Goal: Task Accomplishment & Management: Manage account settings

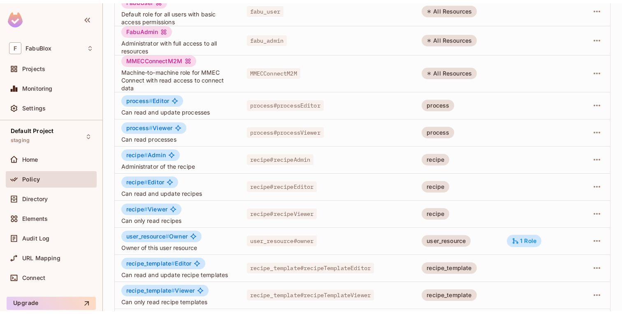
scroll to position [187, 0]
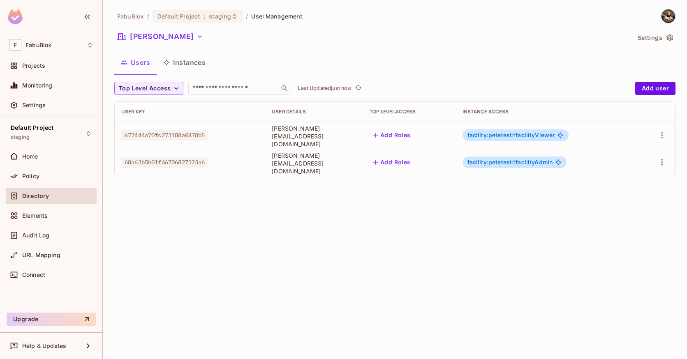
click at [663, 128] on td at bounding box center [655, 135] width 39 height 27
click at [661, 132] on icon "button" at bounding box center [662, 135] width 10 height 10
click at [631, 156] on li "Edit" at bounding box center [626, 154] width 73 height 18
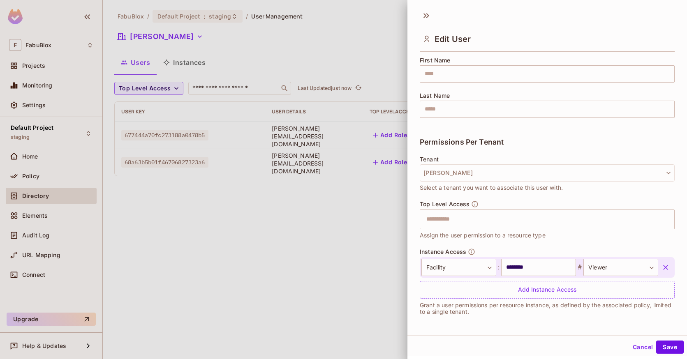
scroll to position [1, 0]
click at [637, 345] on button "Cancel" at bounding box center [642, 346] width 27 height 13
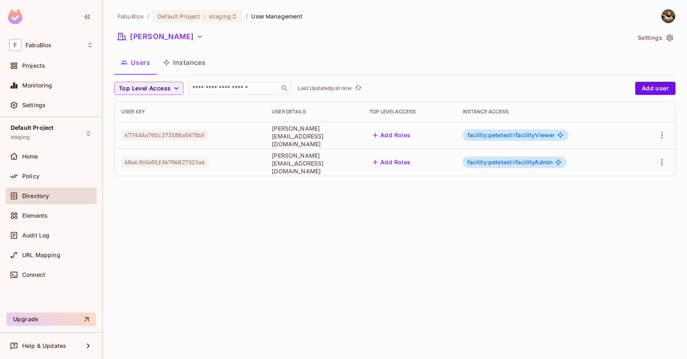
click at [653, 164] on div at bounding box center [655, 162] width 26 height 13
click at [659, 163] on icon "button" at bounding box center [662, 162] width 10 height 10
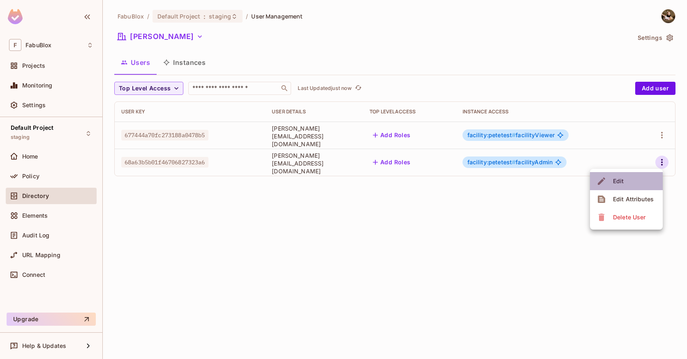
click at [636, 180] on li "Edit" at bounding box center [626, 181] width 73 height 18
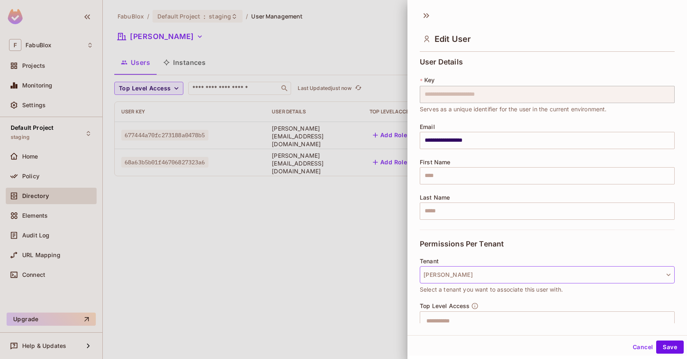
scroll to position [102, 0]
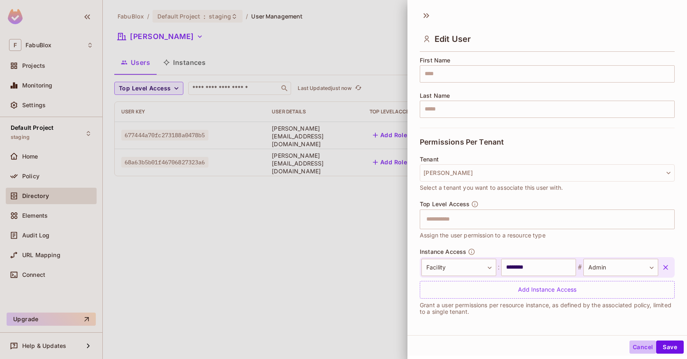
click at [631, 348] on button "Cancel" at bounding box center [642, 347] width 27 height 13
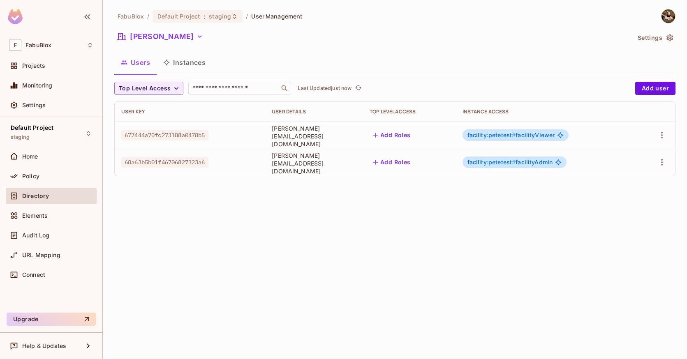
click at [577, 290] on div "FabuBlox / Default Project : staging / User Management [PERSON_NAME] Test Setti…" at bounding box center [395, 179] width 584 height 359
click at [408, 136] on button "Add Roles" at bounding box center [392, 135] width 44 height 13
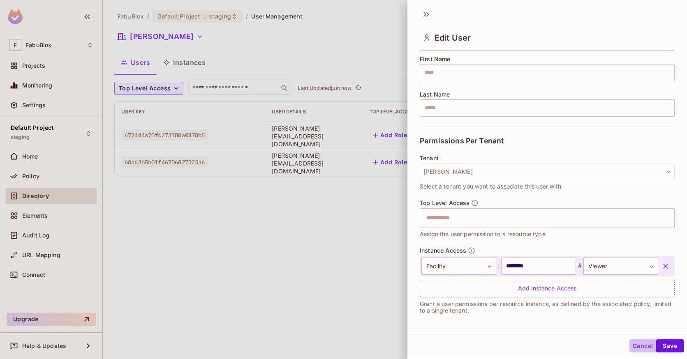
click at [641, 348] on button "Cancel" at bounding box center [642, 346] width 27 height 13
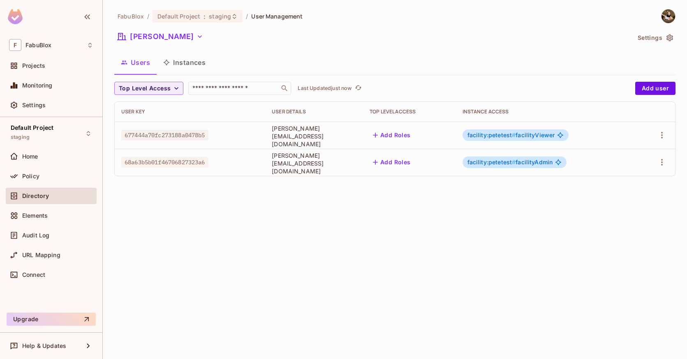
click at [205, 66] on button "Instances" at bounding box center [184, 62] width 55 height 21
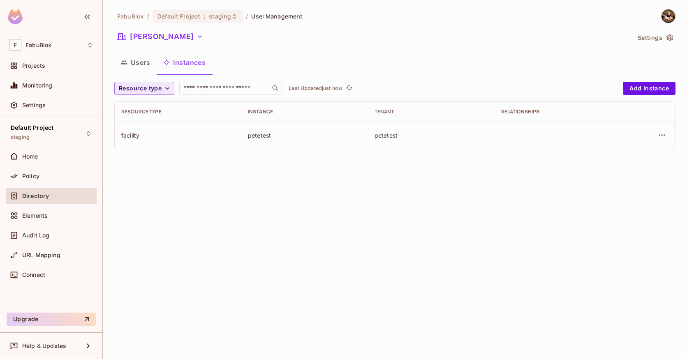
click at [159, 89] on span "Resource type" at bounding box center [140, 88] width 43 height 10
click at [275, 204] on div at bounding box center [343, 179] width 687 height 359
click at [165, 42] on button "[PERSON_NAME]" at bounding box center [160, 36] width 92 height 13
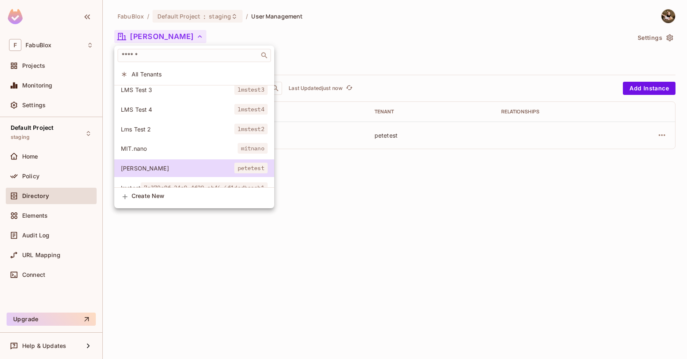
scroll to position [42, 0]
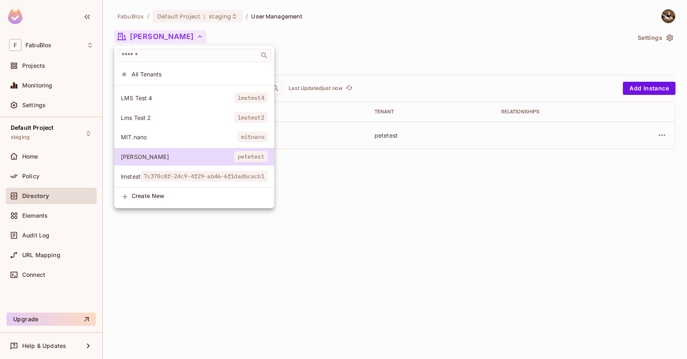
click at [170, 133] on span "MIT.nano" at bounding box center [179, 137] width 117 height 8
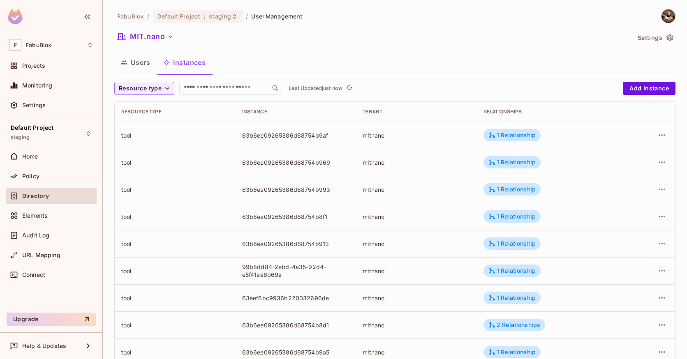
click at [161, 95] on div "Resource type ​ Last Updated just now Add Instance Resource type Instance Tenan…" at bounding box center [394, 319] width 561 height 474
click at [160, 89] on span "Resource type" at bounding box center [140, 88] width 43 height 10
click at [344, 65] on div at bounding box center [343, 179] width 687 height 359
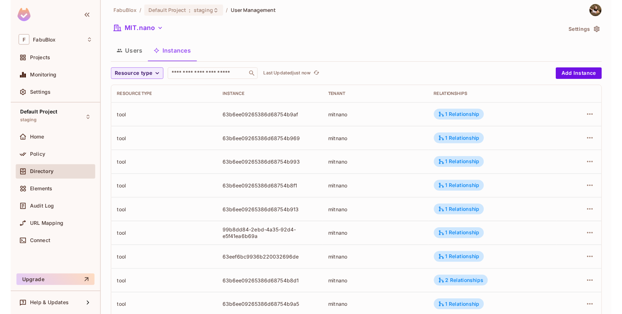
scroll to position [0, 0]
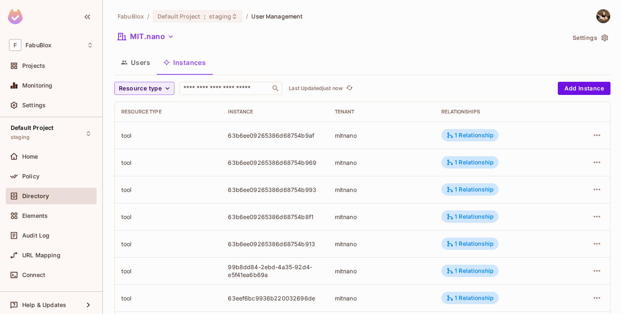
click at [141, 61] on button "Users" at bounding box center [135, 62] width 42 height 21
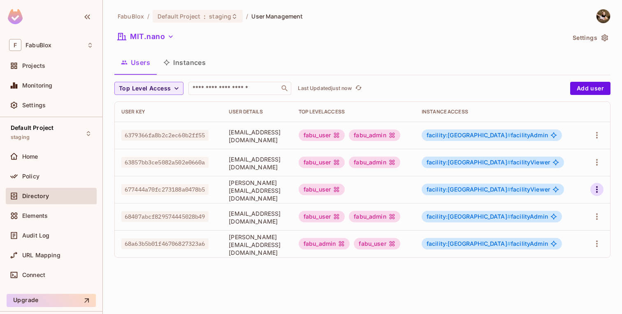
click at [602, 189] on button "button" at bounding box center [596, 189] width 13 height 13
click at [462, 297] on div at bounding box center [311, 157] width 622 height 314
click at [533, 192] on span "facility:mitnano # facilityViewer" at bounding box center [487, 189] width 123 height 7
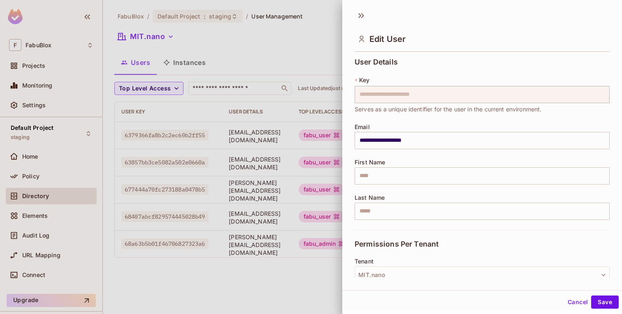
click at [282, 289] on div at bounding box center [311, 157] width 622 height 314
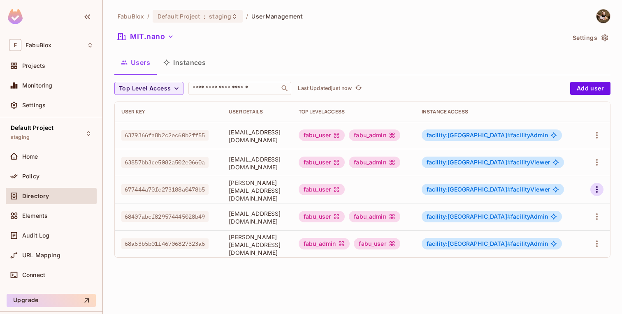
click at [595, 190] on icon "button" at bounding box center [597, 190] width 10 height 10
click at [474, 280] on div at bounding box center [311, 157] width 622 height 314
click at [545, 190] on div "facility:mitnano # facilityViewer" at bounding box center [492, 190] width 142 height 12
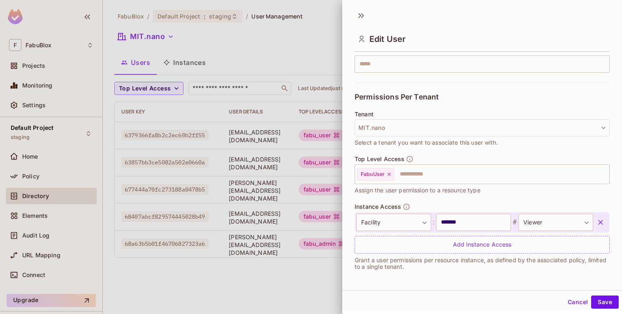
scroll to position [147, 0]
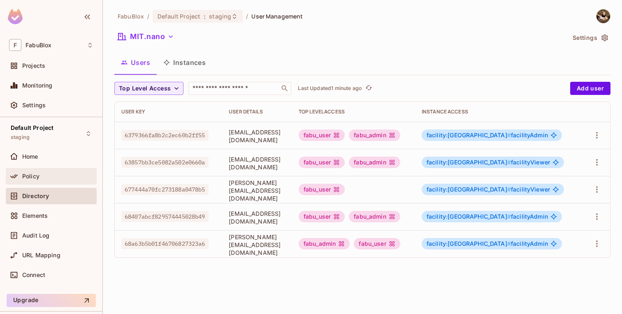
click at [46, 175] on div "Policy" at bounding box center [57, 176] width 71 height 7
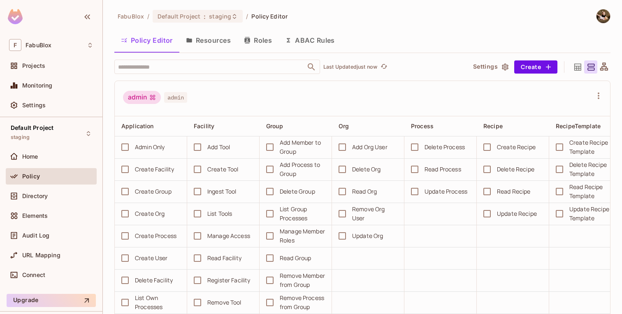
click at [270, 39] on button "Roles" at bounding box center [257, 40] width 41 height 21
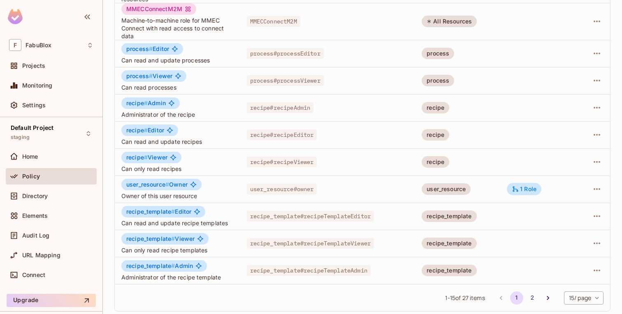
scroll to position [240, 0]
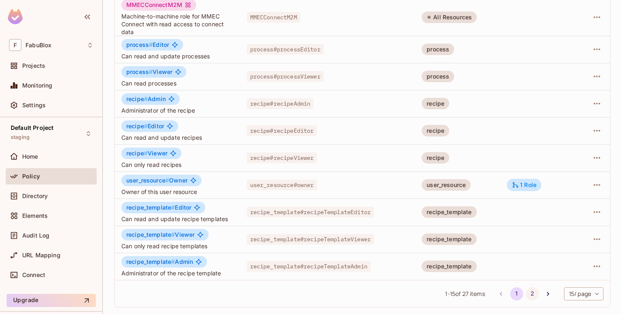
click at [527, 292] on button "2" at bounding box center [531, 293] width 13 height 13
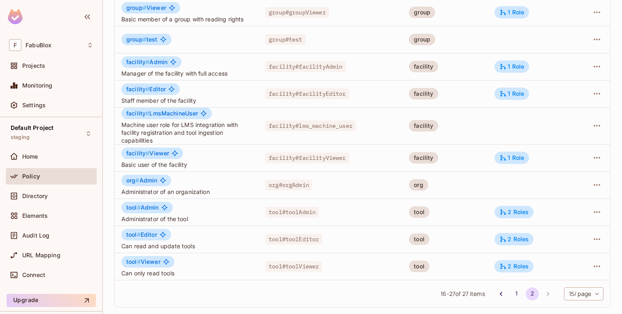
scroll to position [157, 0]
click at [592, 157] on icon "button" at bounding box center [597, 158] width 10 height 10
click at [576, 171] on li "Edit Role" at bounding box center [561, 177] width 73 height 18
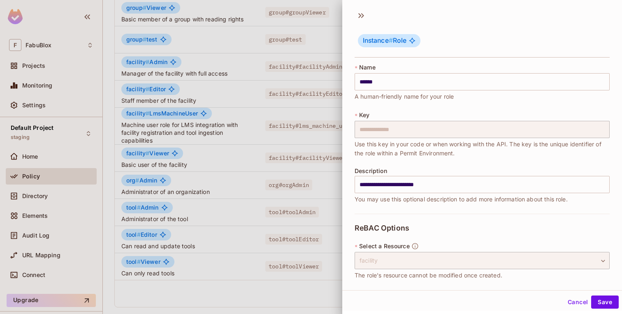
click at [446, 34] on div "Instance # Role" at bounding box center [481, 41] width 255 height 32
click at [312, 53] on div at bounding box center [311, 157] width 622 height 314
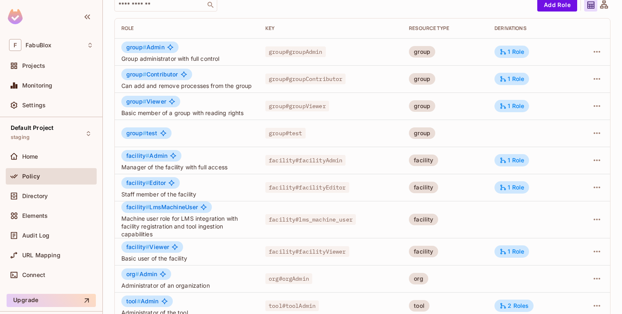
scroll to position [0, 0]
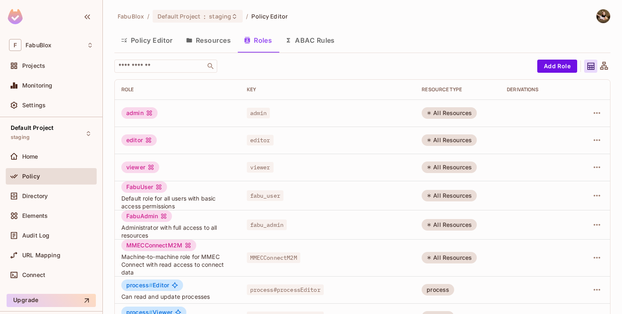
scroll to position [240, 0]
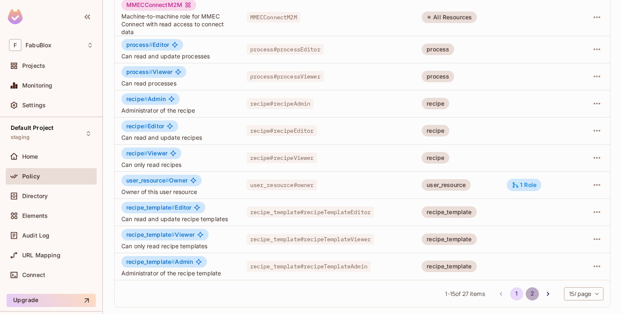
click at [527, 289] on button "2" at bounding box center [531, 293] width 13 height 13
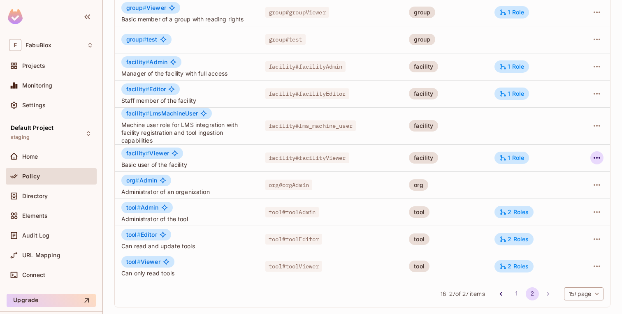
click at [596, 158] on icon "button" at bounding box center [596, 158] width 7 height 2
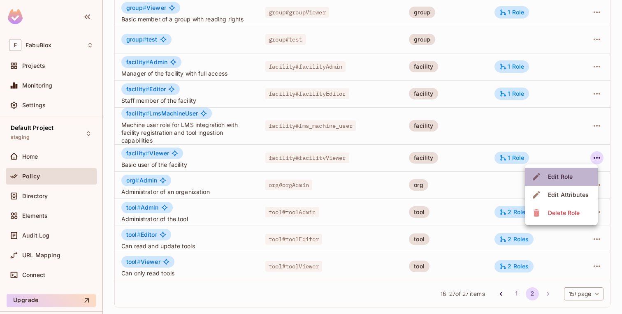
click at [569, 179] on div "Edit Role" at bounding box center [560, 177] width 25 height 8
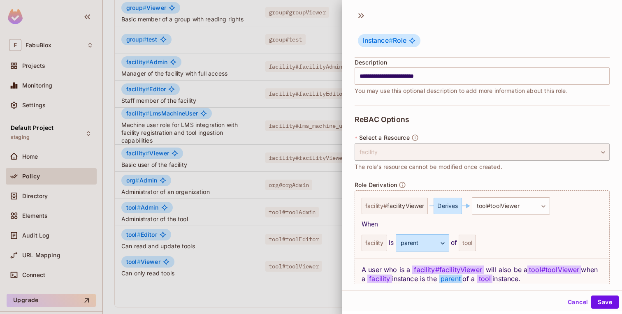
scroll to position [120, 0]
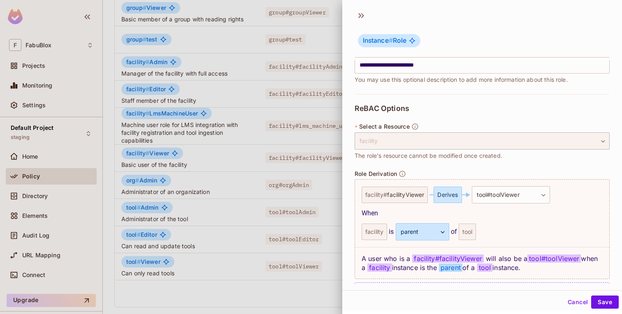
click at [571, 298] on button "Cancel" at bounding box center [577, 302] width 27 height 13
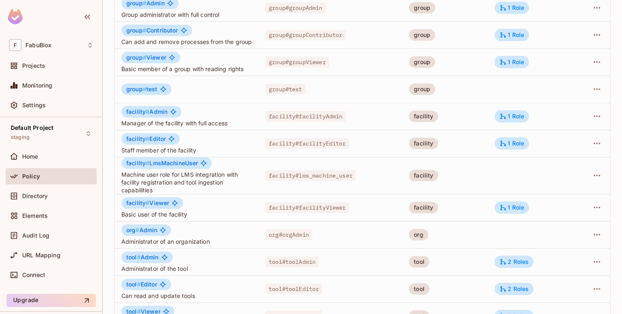
scroll to position [0, 0]
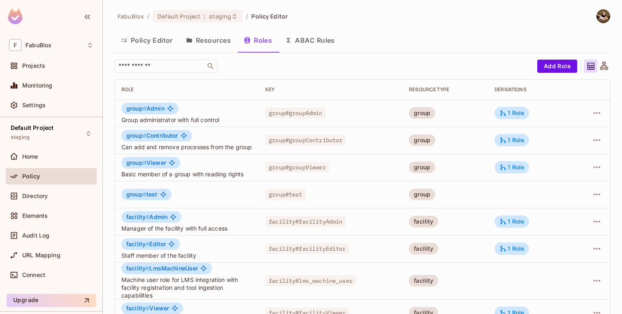
click at [138, 40] on button "Policy Editor" at bounding box center [146, 40] width 65 height 21
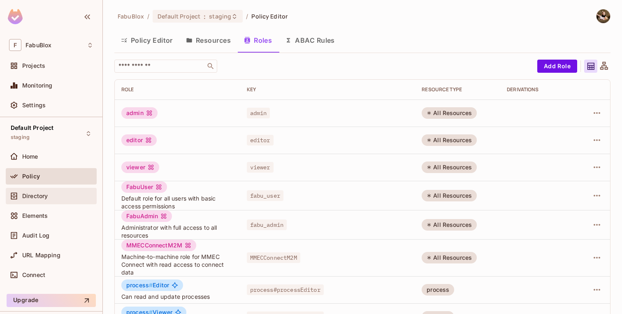
click at [38, 194] on span "Directory" at bounding box center [34, 196] width 25 height 7
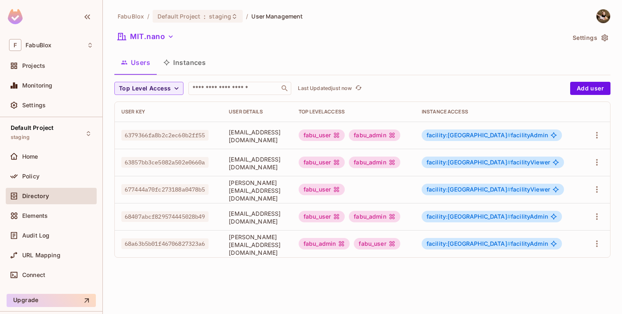
click at [190, 63] on button "Instances" at bounding box center [184, 62] width 55 height 21
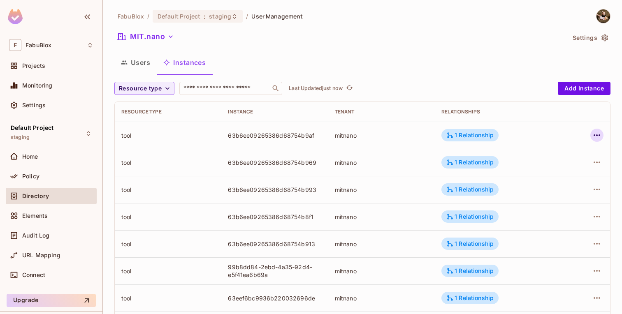
click at [596, 133] on icon "button" at bounding box center [597, 135] width 10 height 10
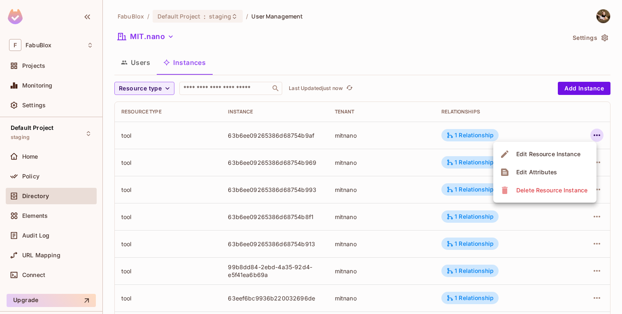
click at [569, 157] on div "Edit Resource Instance" at bounding box center [548, 154] width 64 height 8
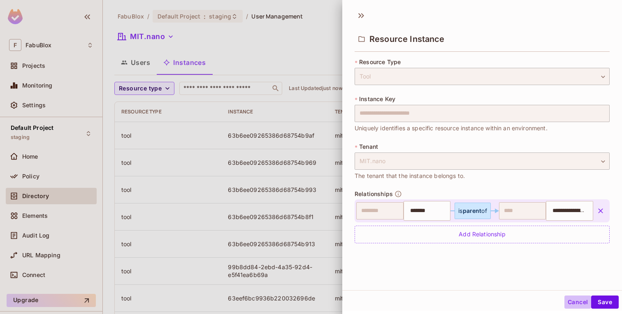
click at [567, 299] on button "Cancel" at bounding box center [577, 302] width 27 height 13
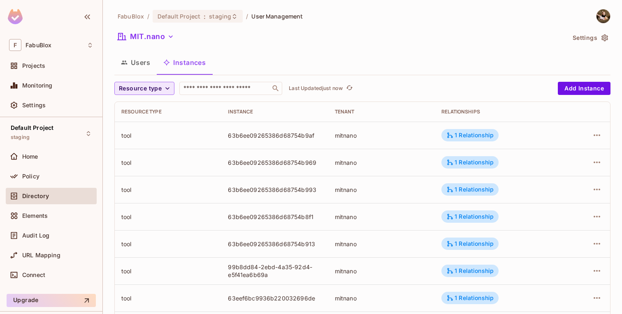
click at [157, 86] on span "Resource type" at bounding box center [140, 88] width 43 height 10
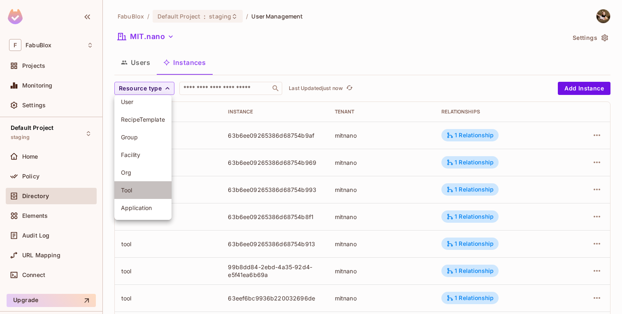
click at [131, 191] on span "Tool" at bounding box center [143, 190] width 44 height 8
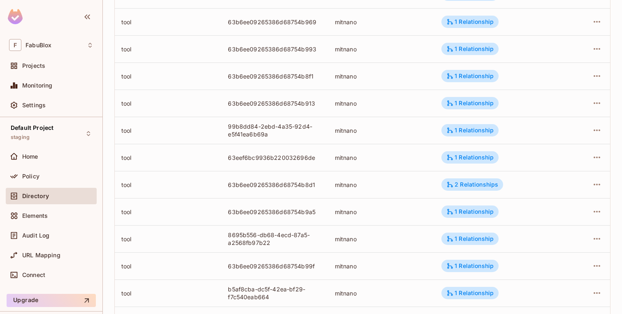
scroll to position [260, 0]
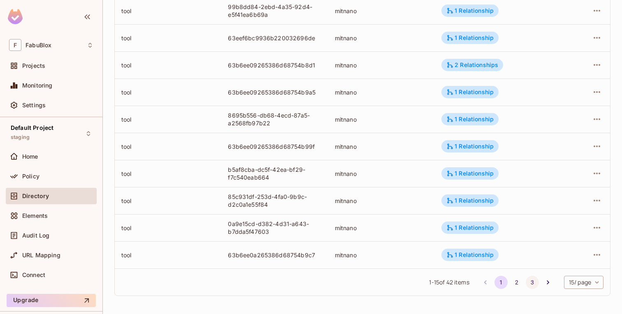
click at [528, 282] on button "3" at bounding box center [531, 282] width 13 height 13
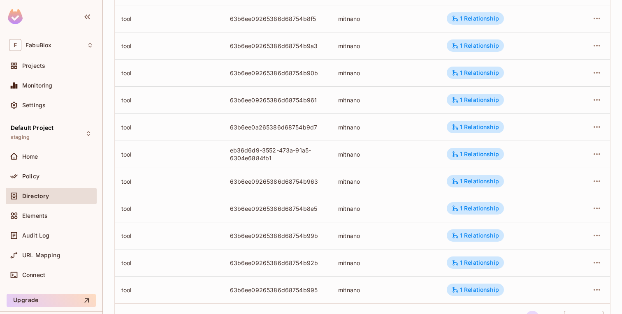
scroll to position [179, 0]
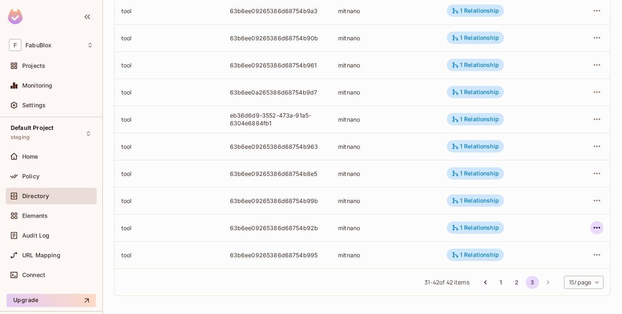
click at [594, 226] on icon "button" at bounding box center [597, 228] width 10 height 10
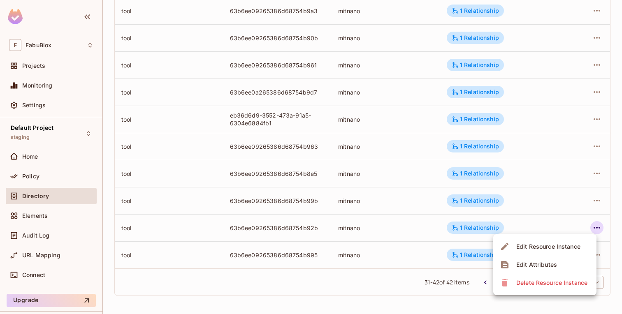
click at [543, 261] on div "Edit Attributes" at bounding box center [536, 265] width 41 height 8
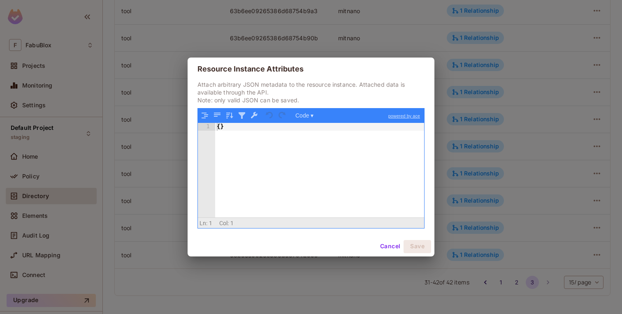
click at [386, 243] on button "Cancel" at bounding box center [390, 246] width 27 height 13
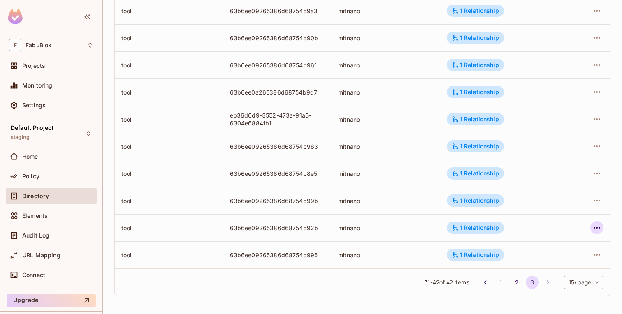
click at [598, 228] on icon "button" at bounding box center [596, 228] width 7 height 2
click at [599, 228] on icon "button" at bounding box center [596, 228] width 7 height 2
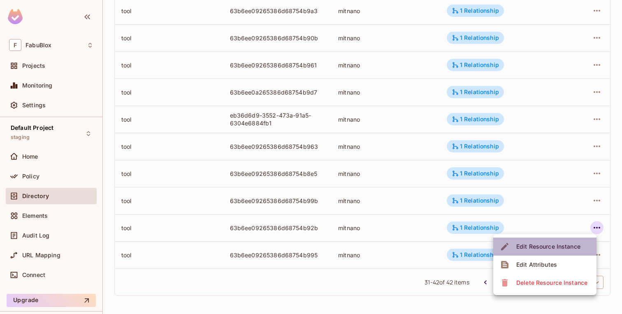
click at [561, 245] on div "Edit Resource Instance" at bounding box center [548, 247] width 64 height 8
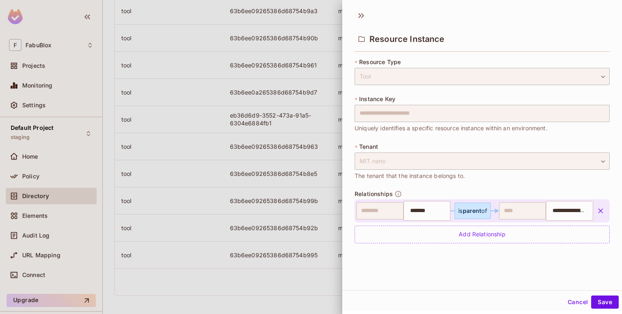
click at [572, 297] on button "Cancel" at bounding box center [577, 302] width 27 height 13
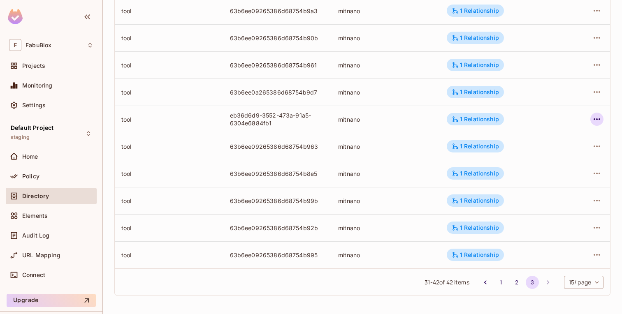
click at [597, 123] on icon "button" at bounding box center [597, 119] width 10 height 10
click at [510, 278] on button "2" at bounding box center [516, 282] width 13 height 13
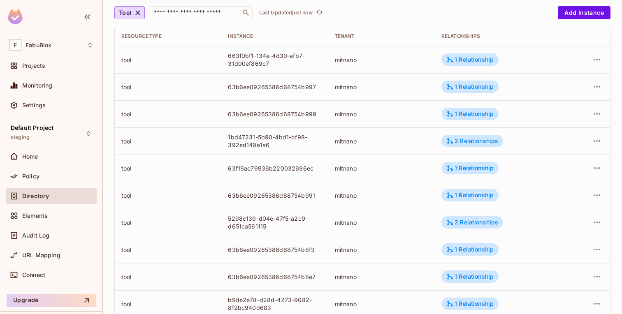
scroll to position [0, 0]
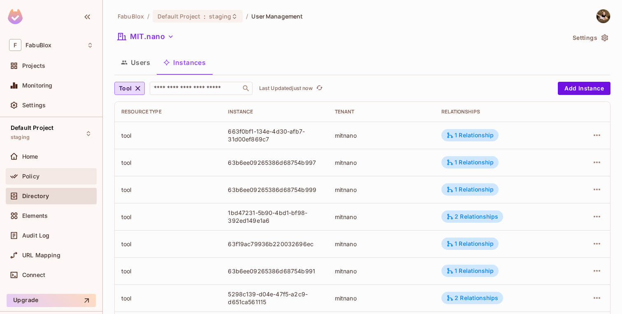
click at [67, 170] on div "Policy" at bounding box center [51, 176] width 91 height 16
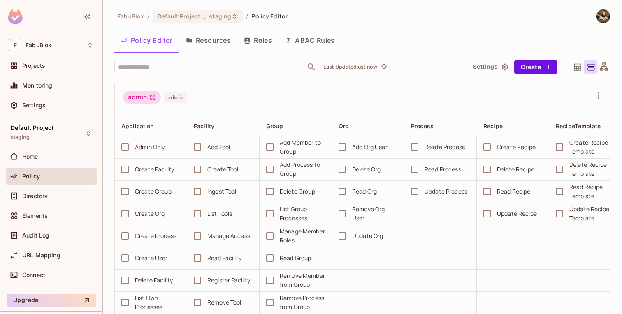
click at [226, 43] on button "Resources" at bounding box center [208, 40] width 58 height 21
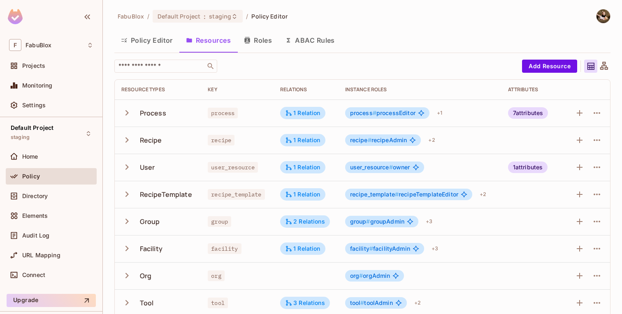
click at [251, 38] on button "Roles" at bounding box center [257, 40] width 41 height 21
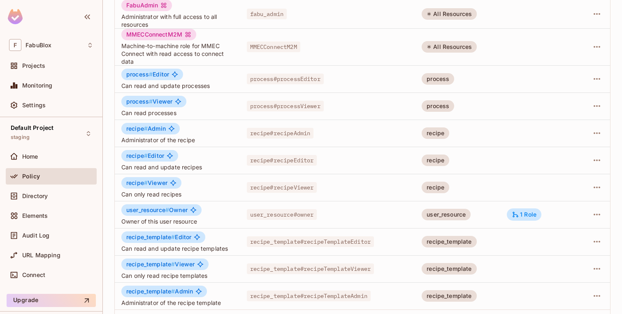
scroll to position [240, 0]
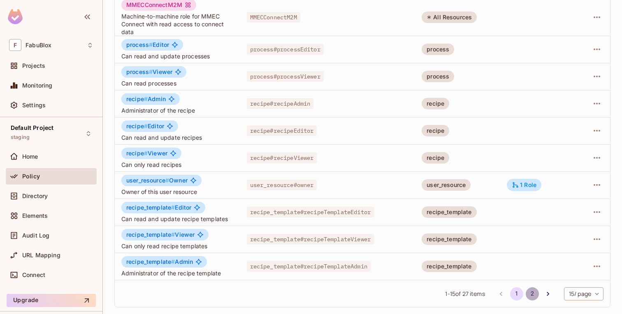
click at [531, 298] on button "2" at bounding box center [531, 293] width 13 height 13
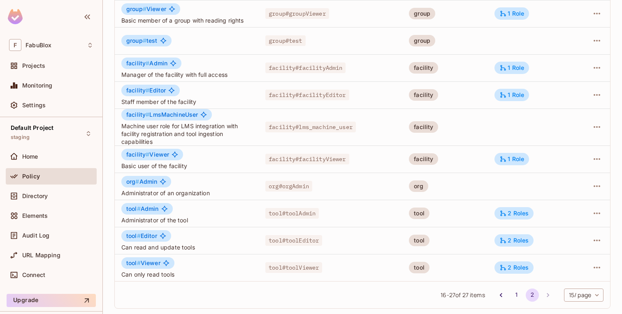
scroll to position [157, 0]
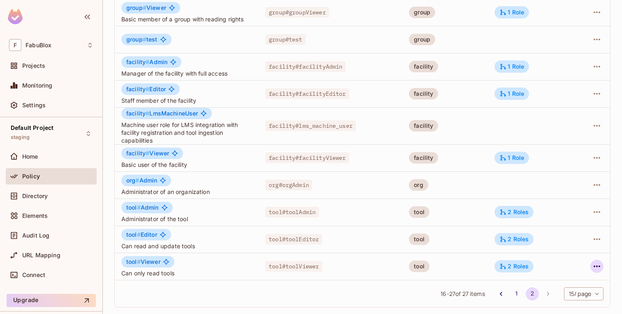
click at [600, 263] on icon "button" at bounding box center [597, 266] width 10 height 10
click at [387, 288] on div at bounding box center [311, 157] width 622 height 314
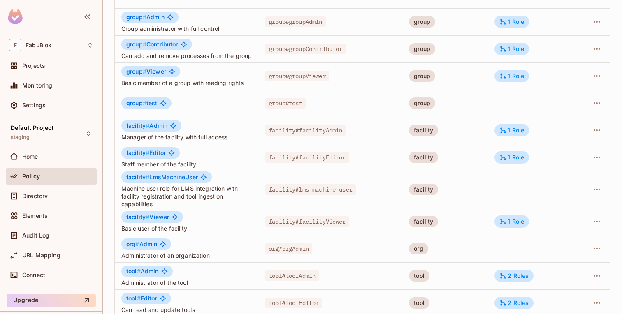
scroll to position [0, 0]
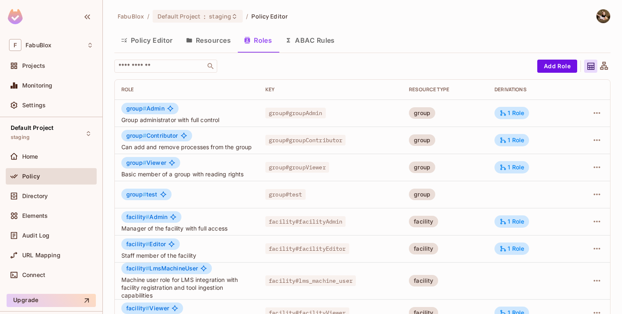
click at [203, 42] on button "Resources" at bounding box center [208, 40] width 58 height 21
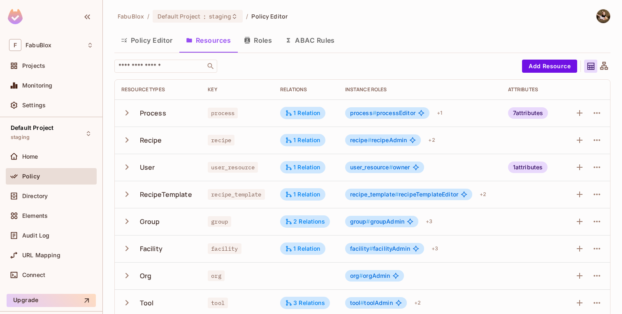
click at [264, 40] on button "Roles" at bounding box center [257, 40] width 41 height 21
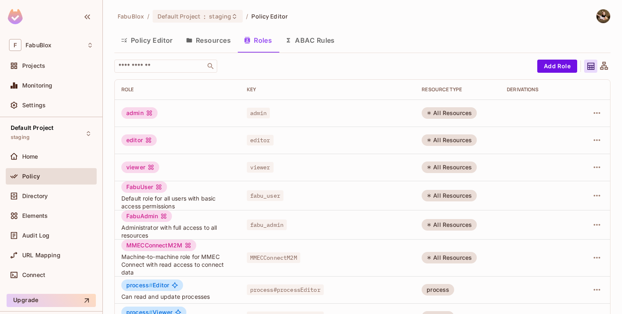
click at [171, 39] on button "Policy Editor" at bounding box center [146, 40] width 65 height 21
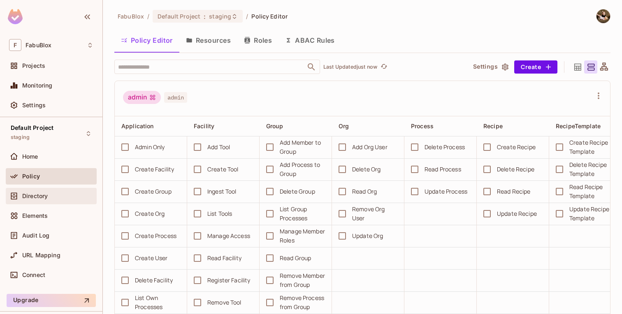
click at [39, 195] on span "Directory" at bounding box center [34, 196] width 25 height 7
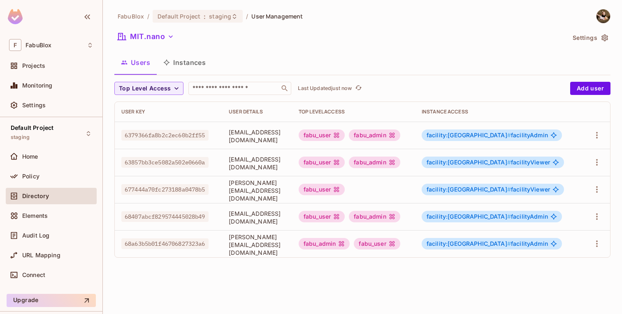
click at [192, 73] on div "Users Instances" at bounding box center [362, 63] width 496 height 23
click at [192, 65] on button "Instances" at bounding box center [184, 62] width 55 height 21
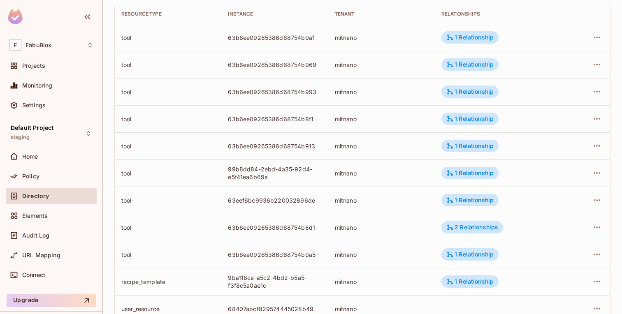
scroll to position [138, 0]
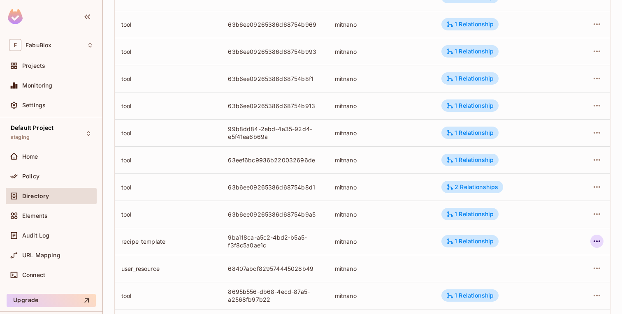
click at [592, 239] on icon "button" at bounding box center [597, 241] width 10 height 10
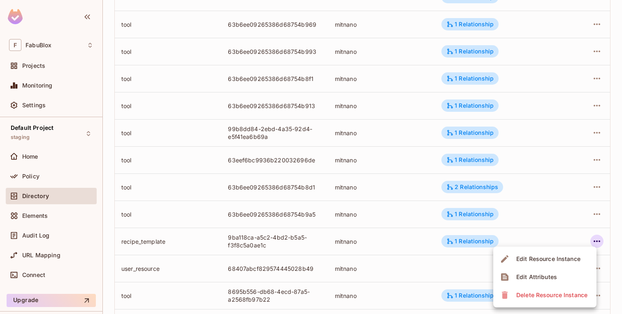
click at [569, 259] on div "Edit Resource Instance" at bounding box center [548, 259] width 64 height 8
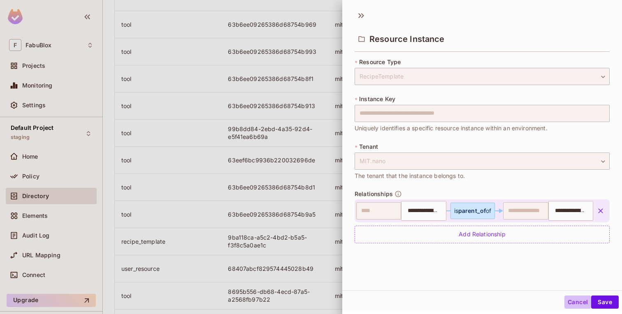
click at [573, 298] on button "Cancel" at bounding box center [577, 302] width 27 height 13
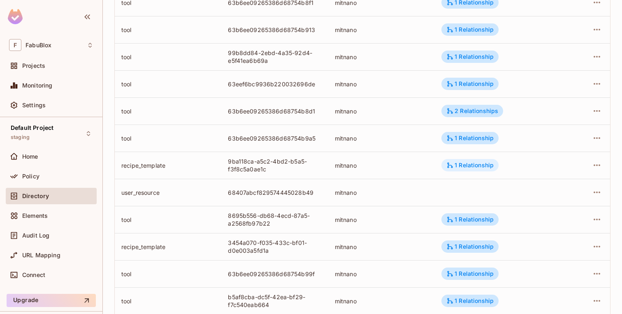
scroll to position [260, 0]
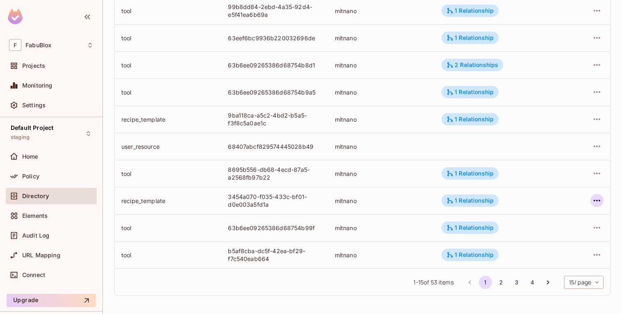
click at [592, 204] on icon "button" at bounding box center [597, 201] width 10 height 10
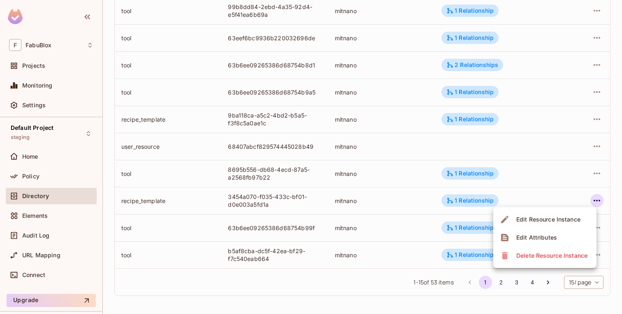
click at [615, 199] on div at bounding box center [311, 157] width 622 height 314
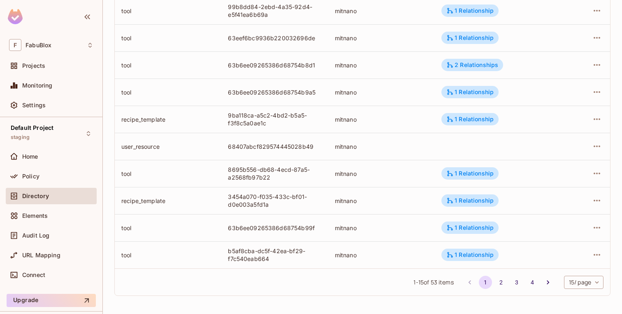
scroll to position [248, 0]
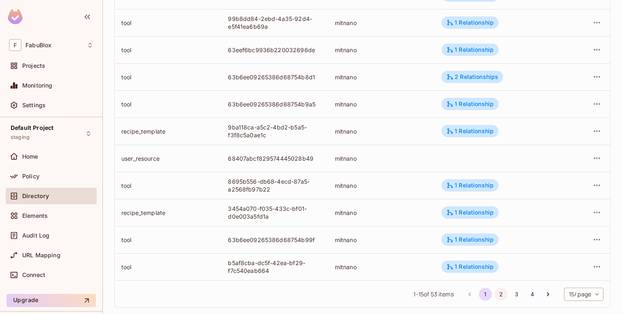
click at [503, 297] on button "2" at bounding box center [500, 294] width 13 height 13
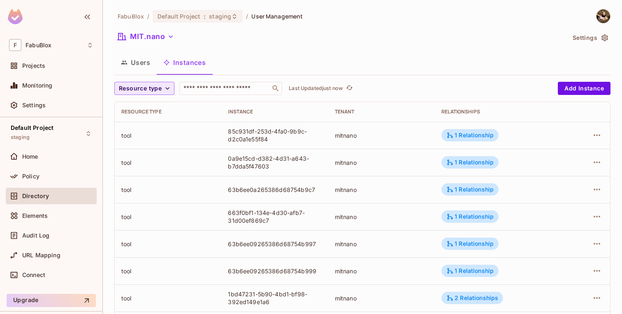
click at [164, 91] on icon "button" at bounding box center [167, 88] width 8 height 8
click at [138, 119] on li "Recipe" at bounding box center [142, 125] width 57 height 18
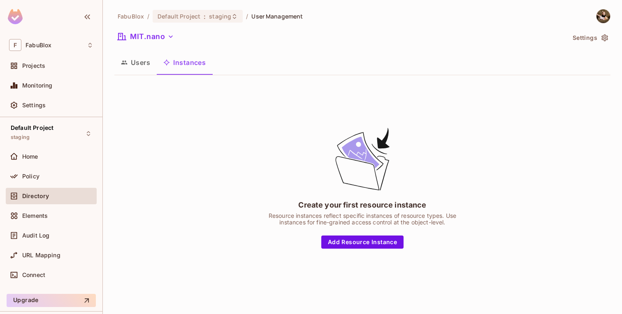
click at [149, 60] on button "Users" at bounding box center [135, 62] width 42 height 21
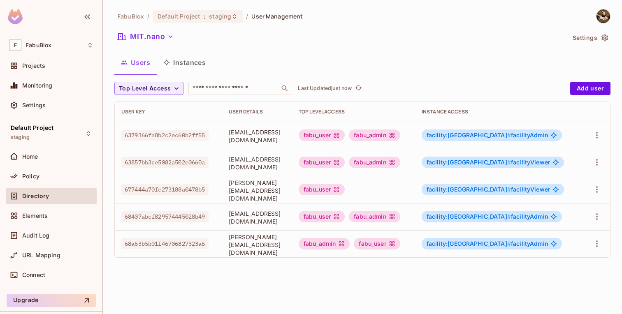
click at [180, 70] on button "Instances" at bounding box center [184, 62] width 55 height 21
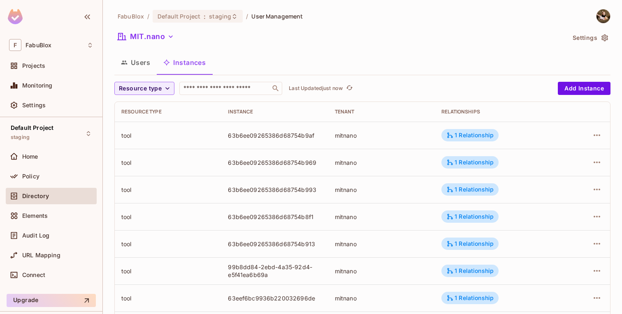
click at [140, 55] on button "Users" at bounding box center [135, 62] width 42 height 21
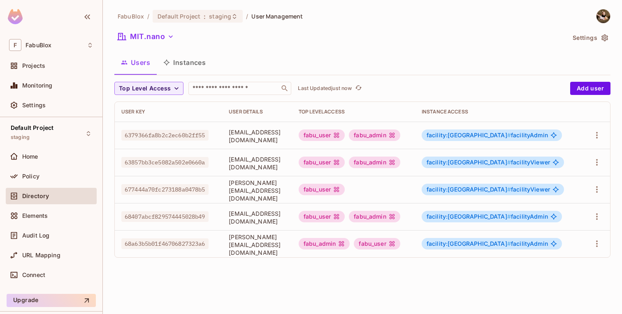
click at [185, 64] on button "Instances" at bounding box center [184, 62] width 55 height 21
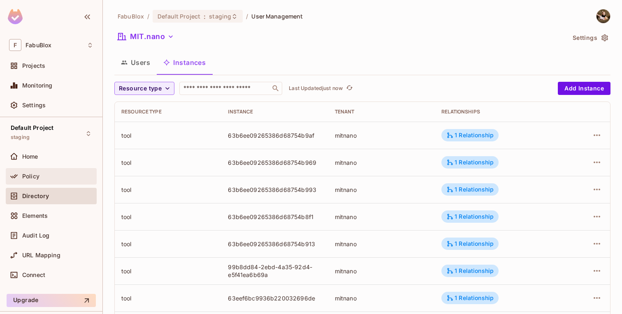
click at [57, 173] on div "Policy" at bounding box center [57, 176] width 71 height 7
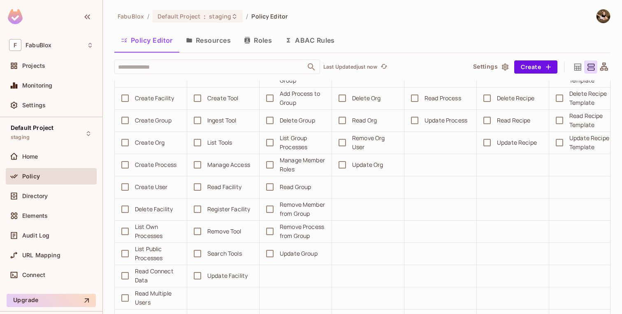
scroll to position [109, 0]
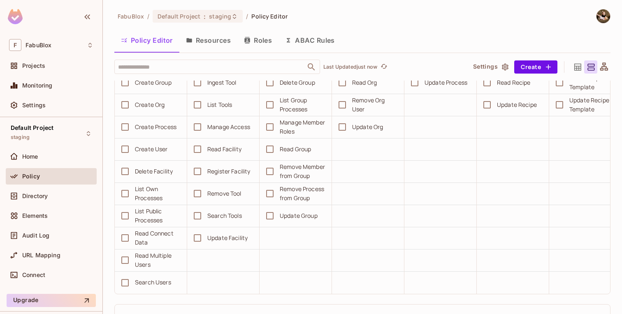
click at [249, 37] on icon "button" at bounding box center [246, 40] width 5 height 7
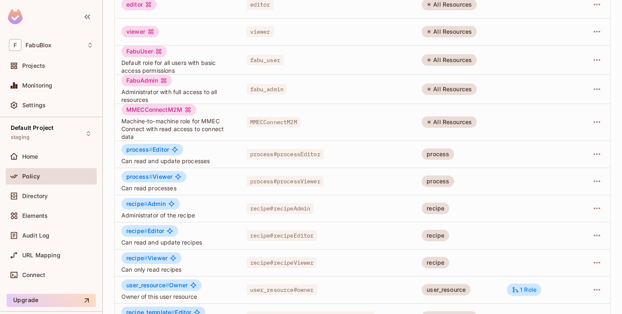
scroll to position [240, 0]
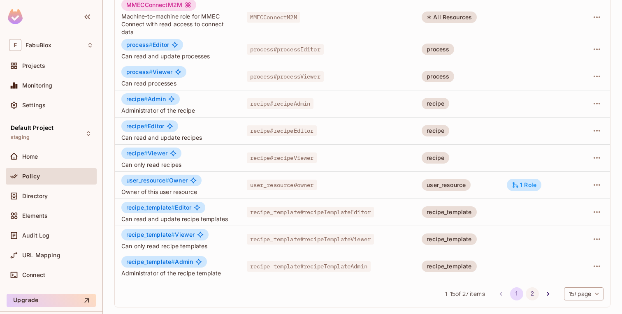
click at [528, 289] on button "2" at bounding box center [531, 293] width 13 height 13
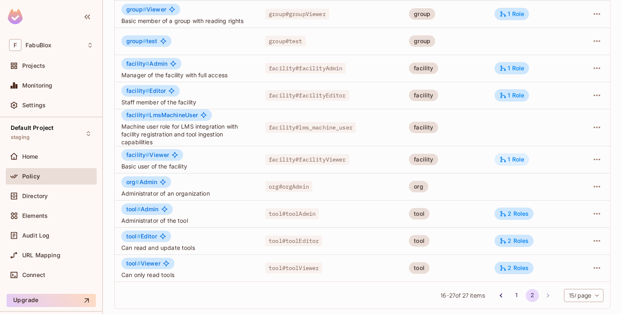
scroll to position [157, 0]
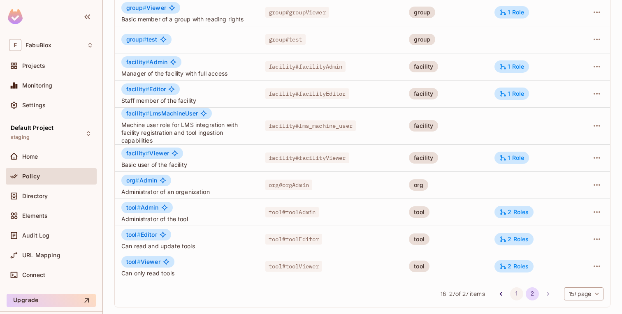
click at [510, 293] on button "1" at bounding box center [516, 293] width 13 height 13
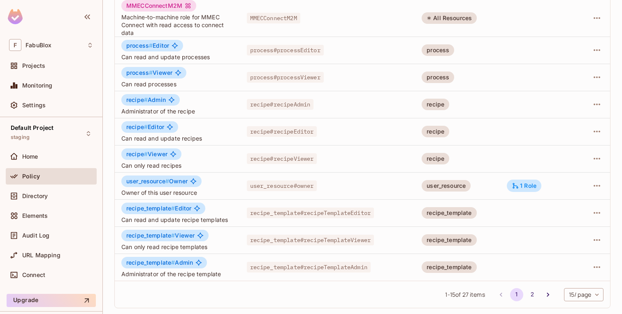
scroll to position [240, 0]
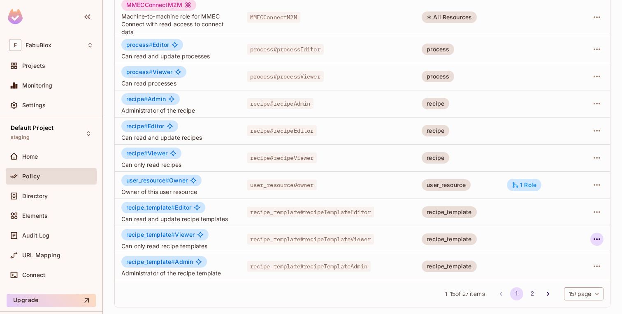
click at [592, 243] on icon "button" at bounding box center [597, 239] width 10 height 10
click at [569, 254] on div "Edit Role" at bounding box center [560, 258] width 25 height 8
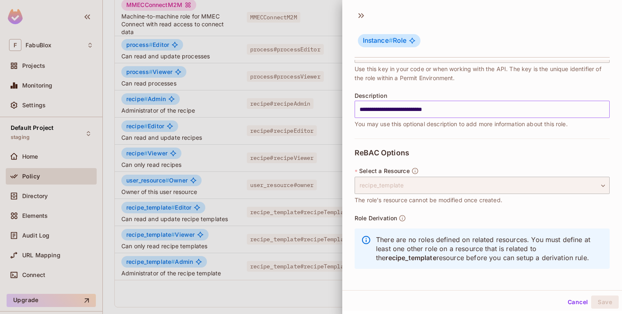
scroll to position [1, 0]
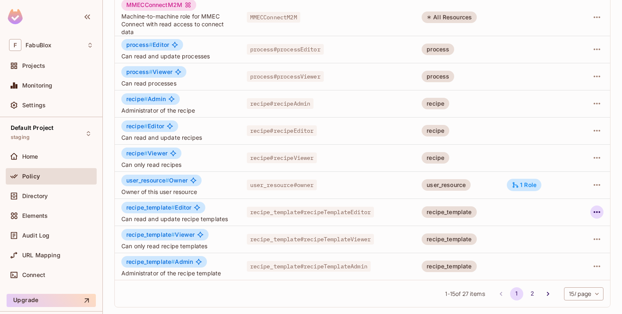
click at [598, 209] on icon "button" at bounding box center [597, 212] width 10 height 10
click at [566, 205] on div at bounding box center [311, 157] width 622 height 314
click at [488, 210] on td "recipe_template" at bounding box center [457, 212] width 85 height 27
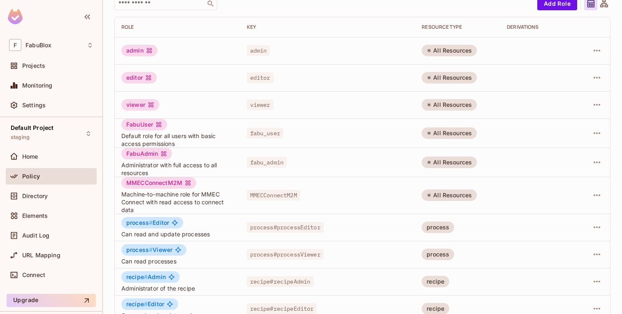
scroll to position [240, 0]
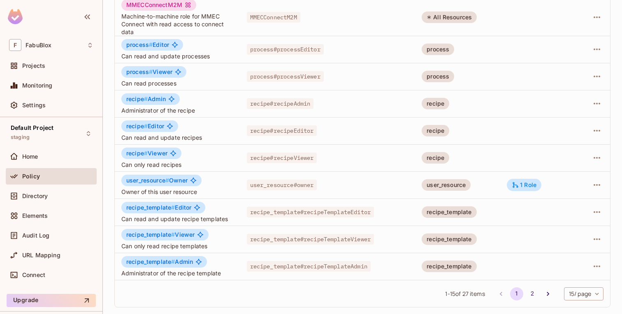
click at [524, 291] on li "2" at bounding box center [532, 293] width 16 height 13
click at [526, 290] on button "2" at bounding box center [531, 293] width 13 height 13
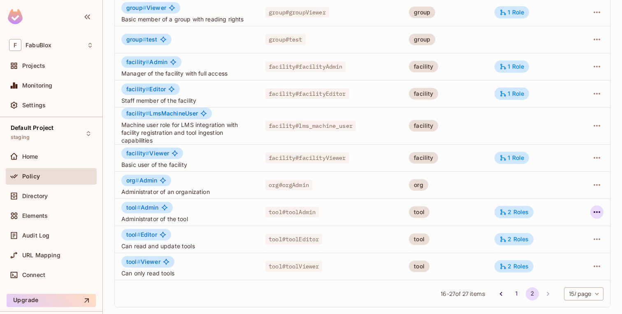
click at [597, 212] on icon "button" at bounding box center [597, 212] width 10 height 10
click at [569, 233] on div "Edit Role" at bounding box center [560, 231] width 25 height 8
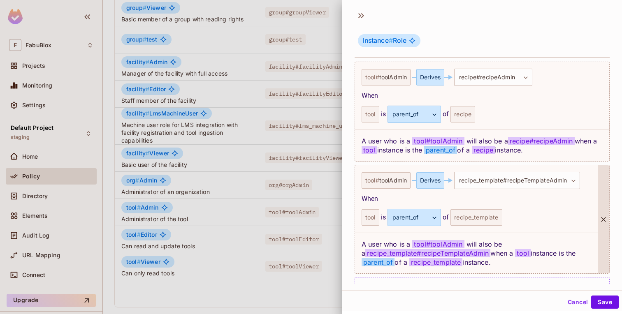
scroll to position [233, 0]
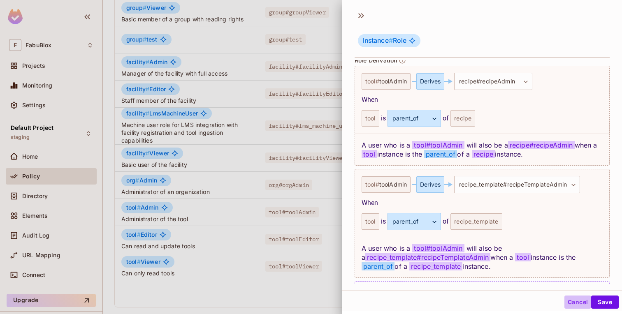
click at [572, 298] on button "Cancel" at bounding box center [577, 302] width 27 height 13
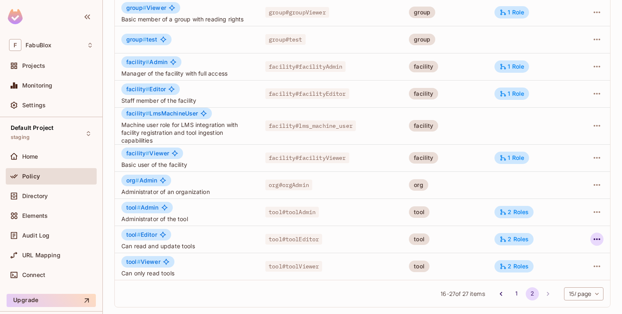
click at [594, 238] on icon "button" at bounding box center [597, 239] width 10 height 10
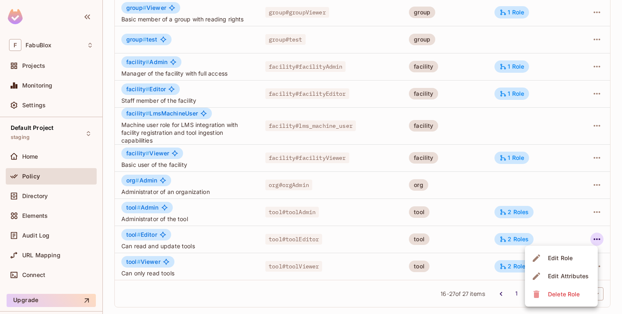
click at [570, 256] on div "Edit Role" at bounding box center [560, 258] width 25 height 8
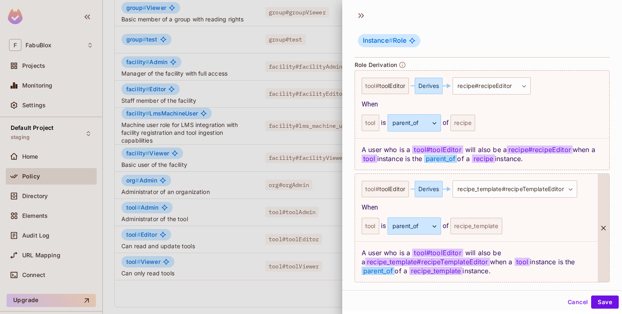
scroll to position [226, 0]
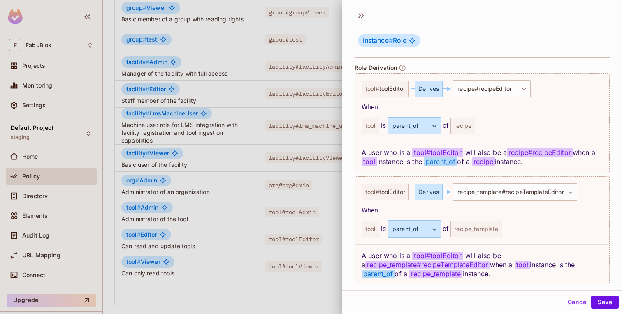
click at [578, 303] on button "Cancel" at bounding box center [577, 302] width 27 height 13
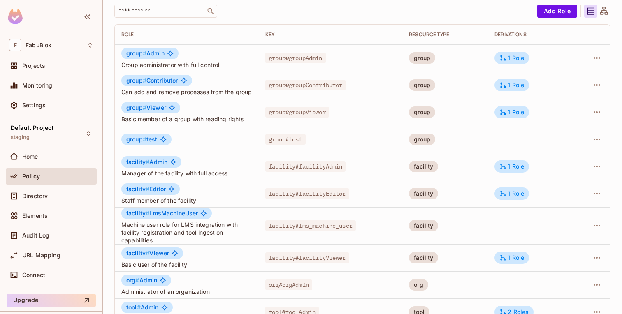
scroll to position [0, 0]
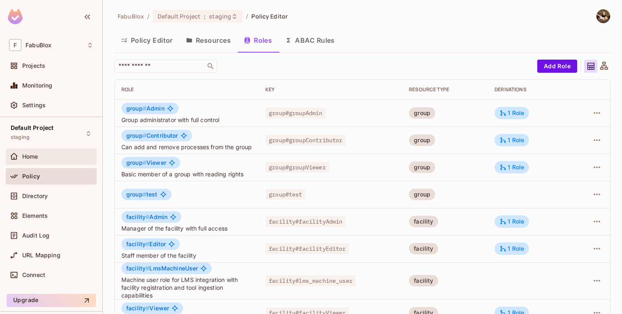
click at [35, 160] on div "Home" at bounding box center [51, 157] width 84 height 10
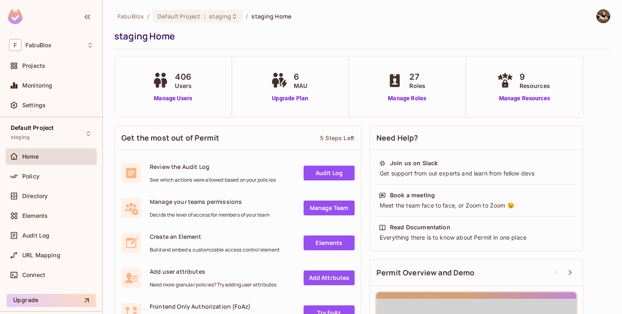
scroll to position [18, 0]
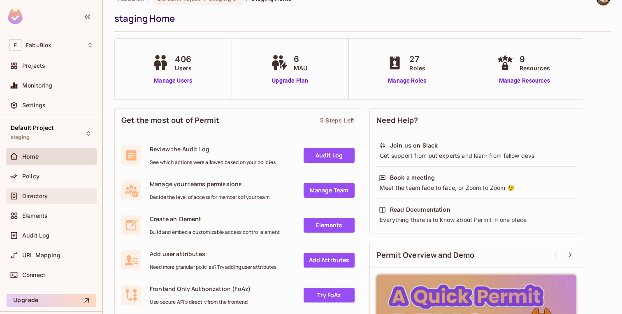
click at [36, 201] on div "Directory" at bounding box center [51, 196] width 91 height 16
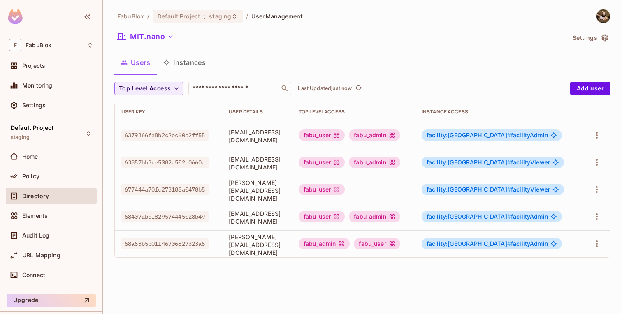
click at [185, 58] on button "Instances" at bounding box center [184, 62] width 55 height 21
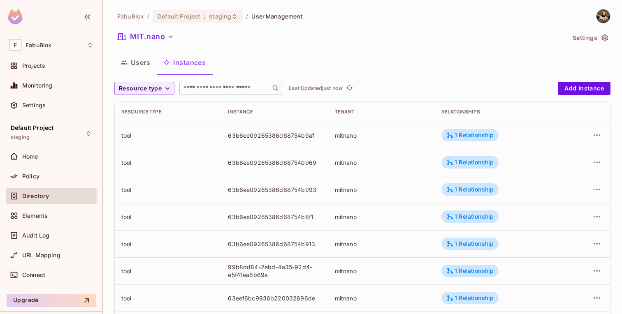
click at [243, 89] on input "text" at bounding box center [225, 88] width 86 height 8
type input "**"
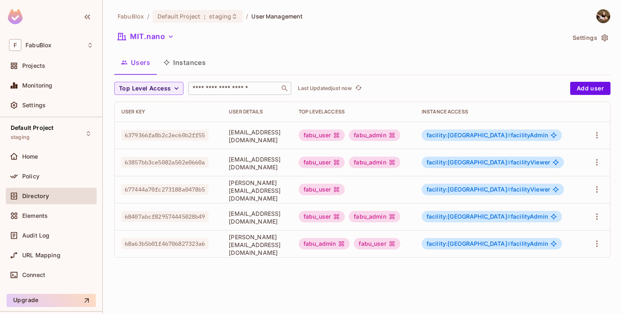
click at [228, 90] on input "text" at bounding box center [234, 88] width 86 height 8
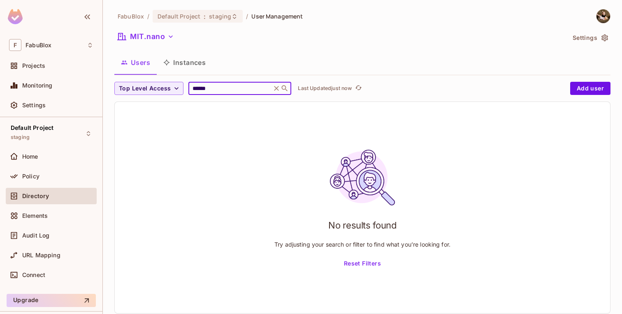
type input "******"
click at [277, 90] on icon at bounding box center [276, 88] width 5 height 5
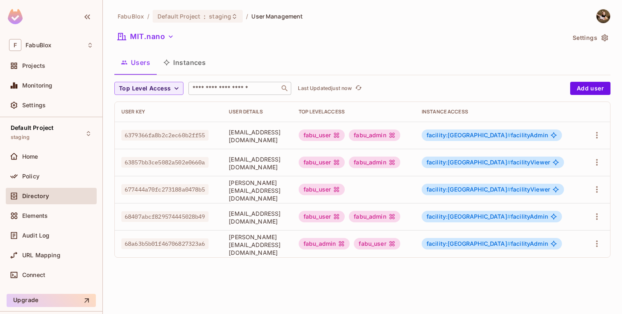
click at [186, 55] on button "Instances" at bounding box center [184, 62] width 55 height 21
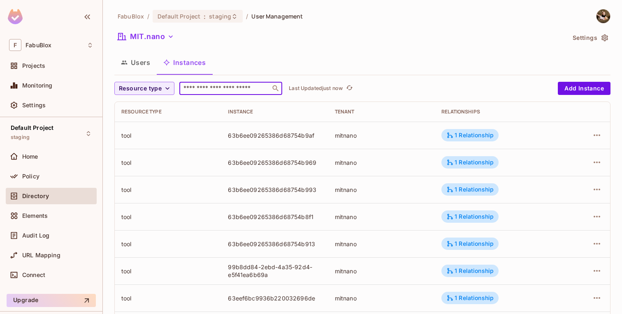
click at [221, 92] on input "text" at bounding box center [225, 88] width 86 height 8
type input "******"
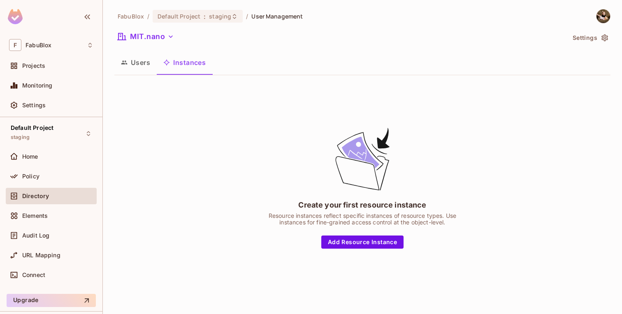
click at [143, 64] on button "Users" at bounding box center [135, 62] width 42 height 21
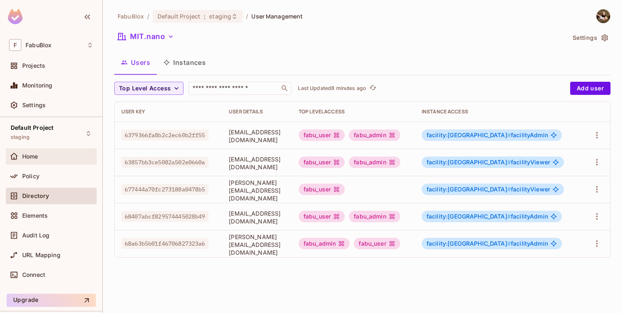
click at [65, 158] on div "Home" at bounding box center [57, 156] width 71 height 7
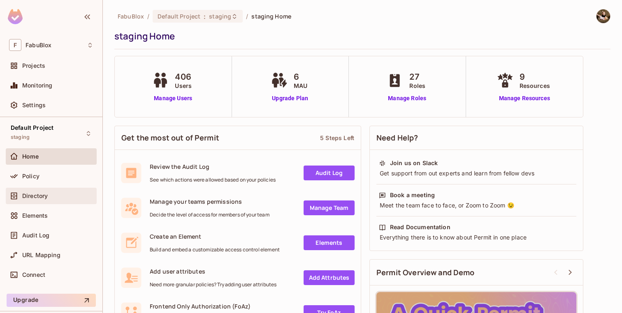
click at [58, 203] on div "Directory" at bounding box center [51, 196] width 91 height 16
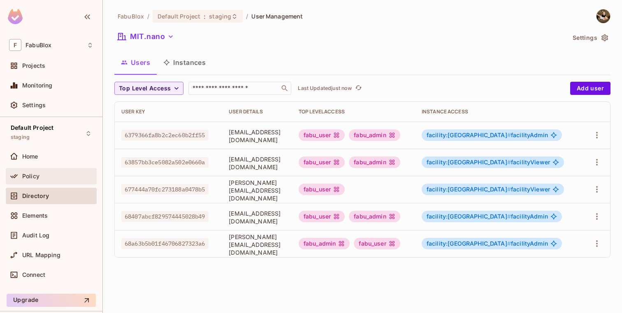
click at [52, 184] on div "Policy" at bounding box center [51, 176] width 91 height 16
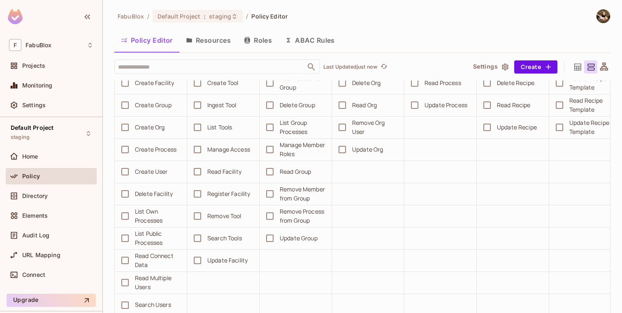
scroll to position [177, 0]
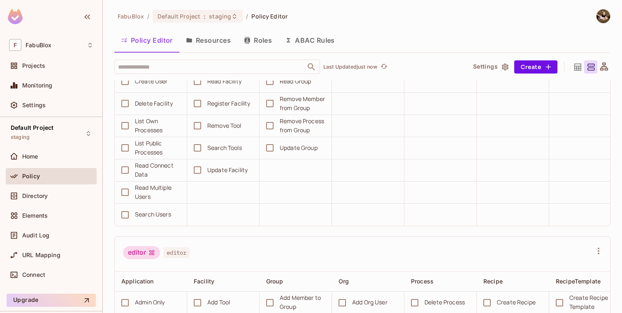
click at [227, 43] on button "Resources" at bounding box center [208, 40] width 58 height 21
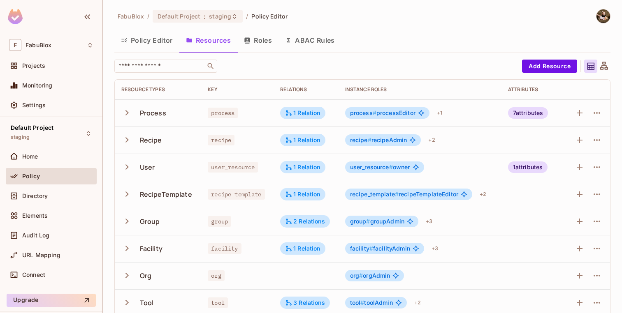
click at [259, 42] on button "Roles" at bounding box center [257, 40] width 41 height 21
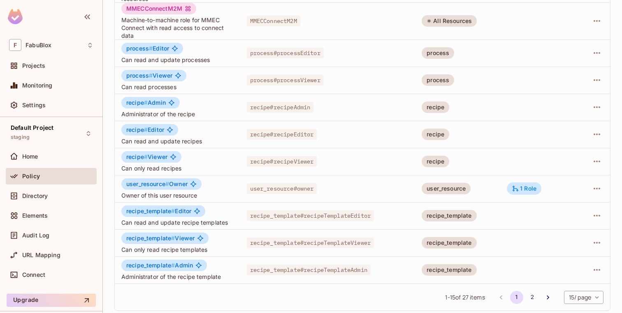
scroll to position [241, 0]
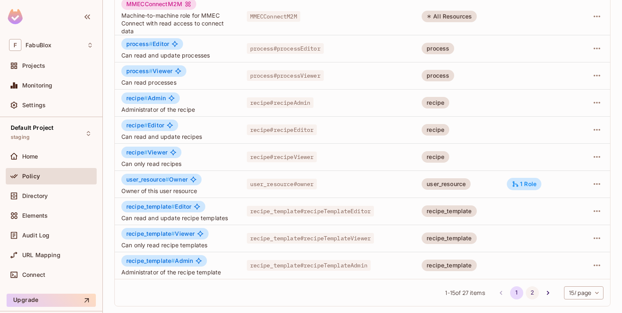
click at [525, 293] on button "2" at bounding box center [531, 293] width 13 height 13
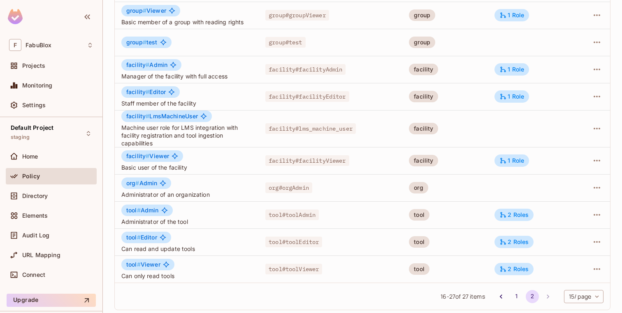
scroll to position [158, 0]
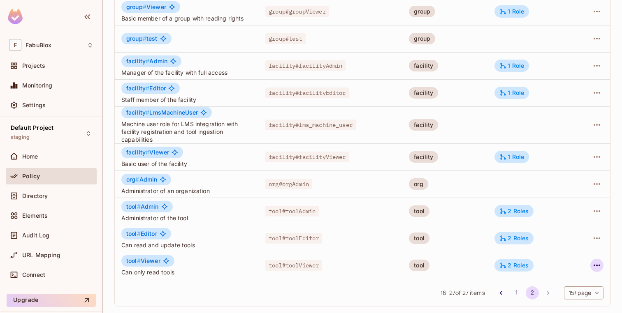
click at [590, 264] on button "button" at bounding box center [596, 265] width 13 height 13
click at [561, 251] on li "Edit Role" at bounding box center [561, 258] width 73 height 18
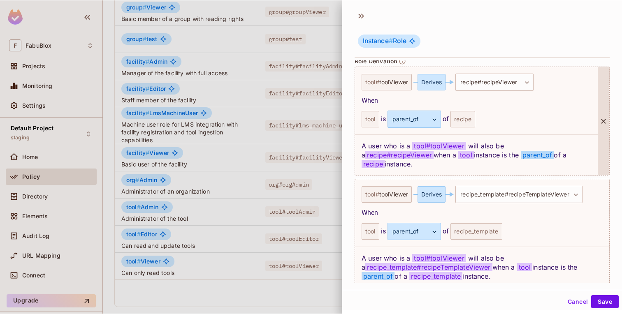
scroll to position [233, 0]
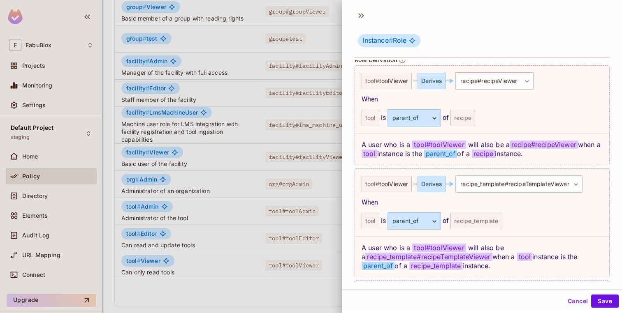
click at [568, 298] on button "Cancel" at bounding box center [577, 301] width 27 height 13
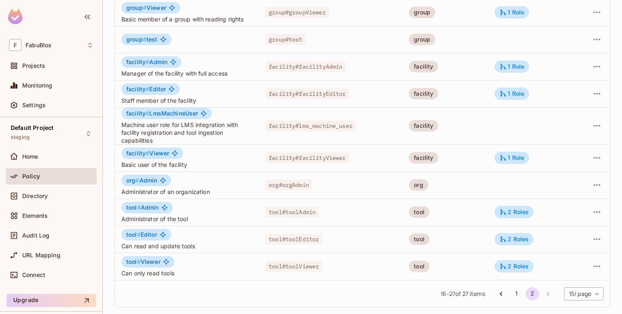
scroll to position [157, 0]
